Goal: Browse casually: Explore the website without a specific task or goal

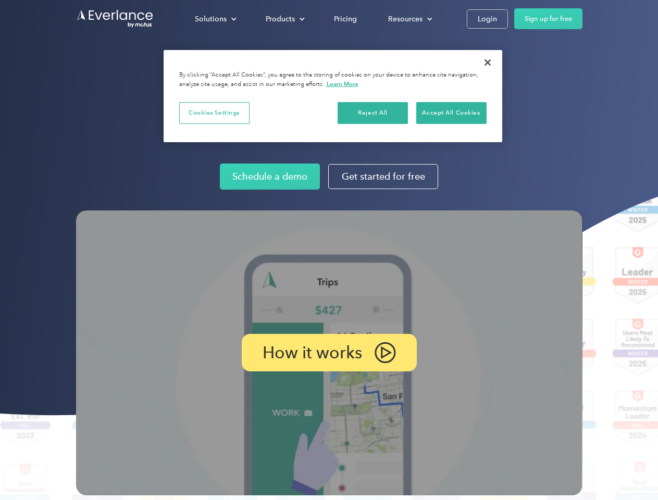
click at [329, 250] on img at bounding box center [329, 353] width 507 height 285
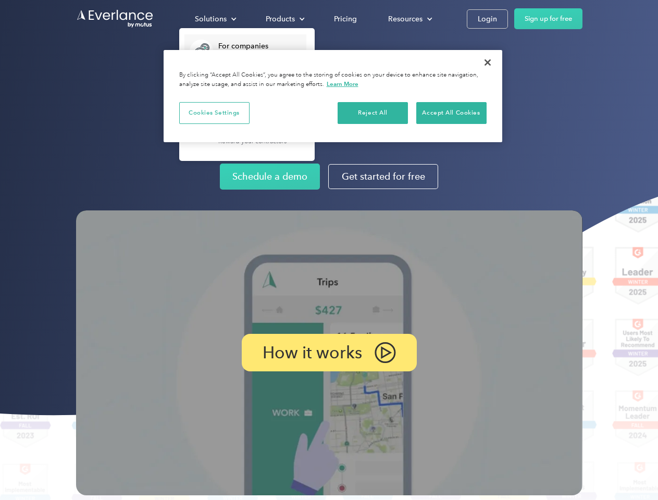
click at [215, 19] on div "Solutions" at bounding box center [211, 19] width 32 height 13
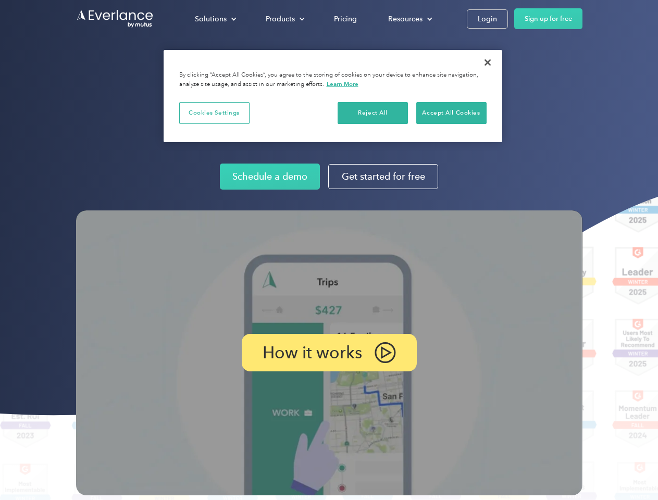
click at [284, 19] on div "Products" at bounding box center [280, 19] width 29 height 13
click at [409, 19] on div "Resources" at bounding box center [405, 19] width 34 height 13
click at [329, 353] on p "How it works" at bounding box center [313, 353] width 100 height 13
click at [214, 113] on button "Cookies Settings" at bounding box center [214, 113] width 70 height 22
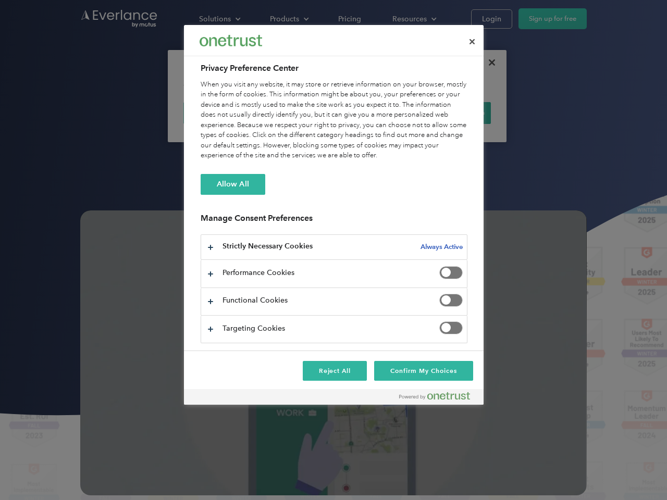
click at [373, 113] on div "When you visit any website, it may store or retrieve information on your browse…" at bounding box center [334, 120] width 267 height 81
click at [451, 113] on div "When you visit any website, it may store or retrieve information on your browse…" at bounding box center [334, 120] width 267 height 81
click at [488, 63] on div at bounding box center [333, 250] width 667 height 500
